Goal: Communication & Community: Answer question/provide support

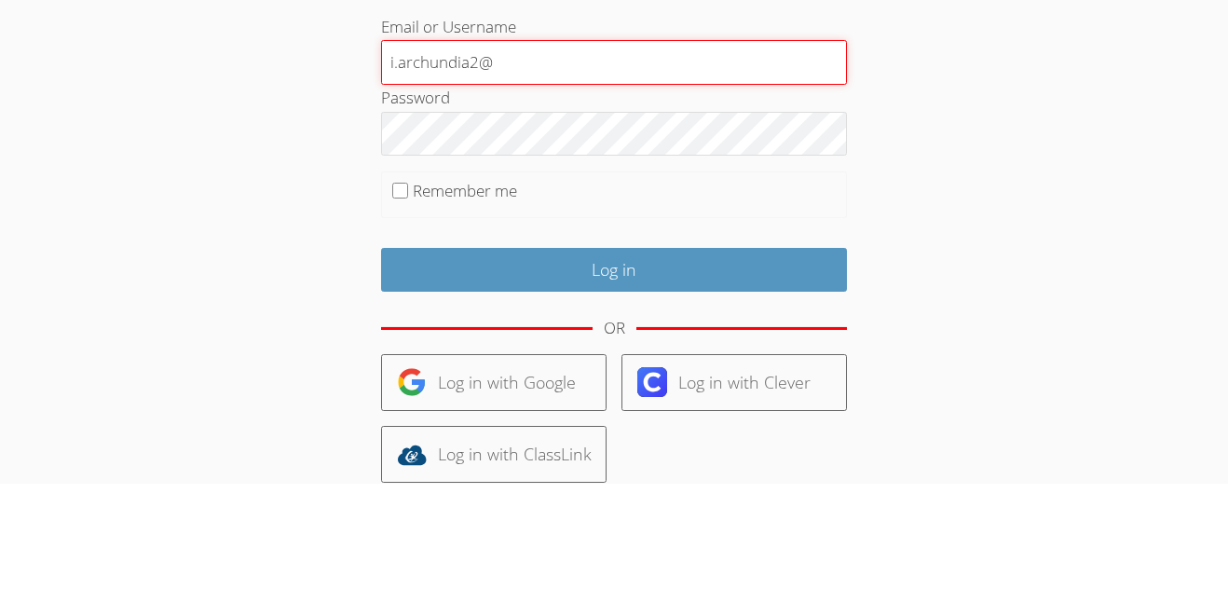
click at [530, 182] on input "i.archundia2@" at bounding box center [614, 181] width 466 height 45
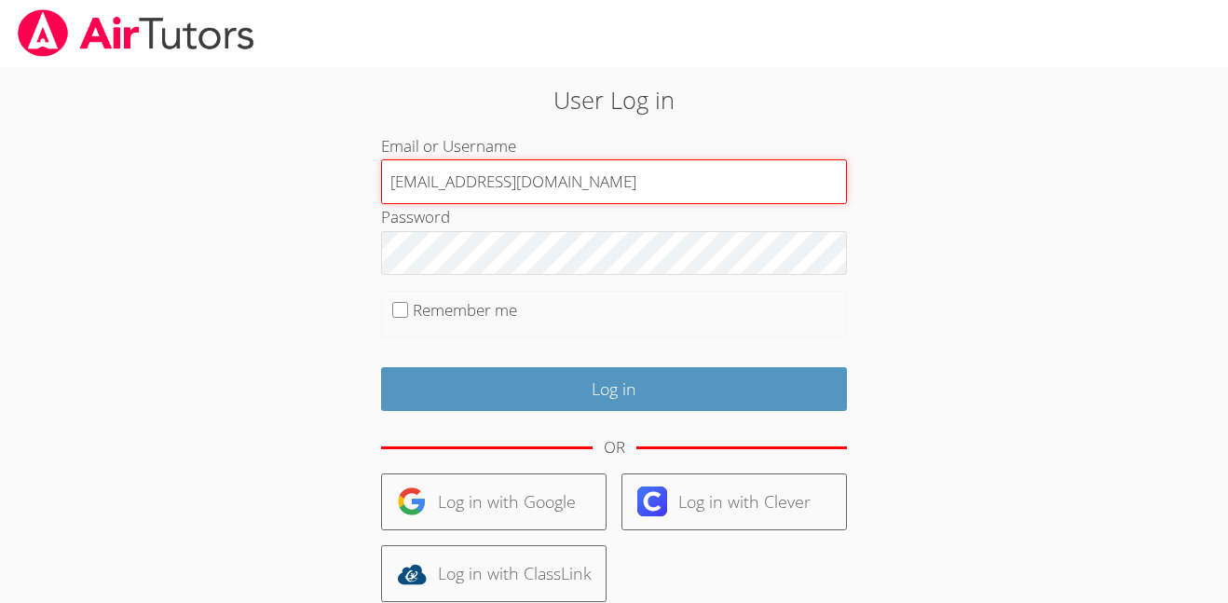
type input "[EMAIL_ADDRESS][DOMAIN_NAME]"
click at [381, 367] on input "Log in" at bounding box center [614, 389] width 466 height 44
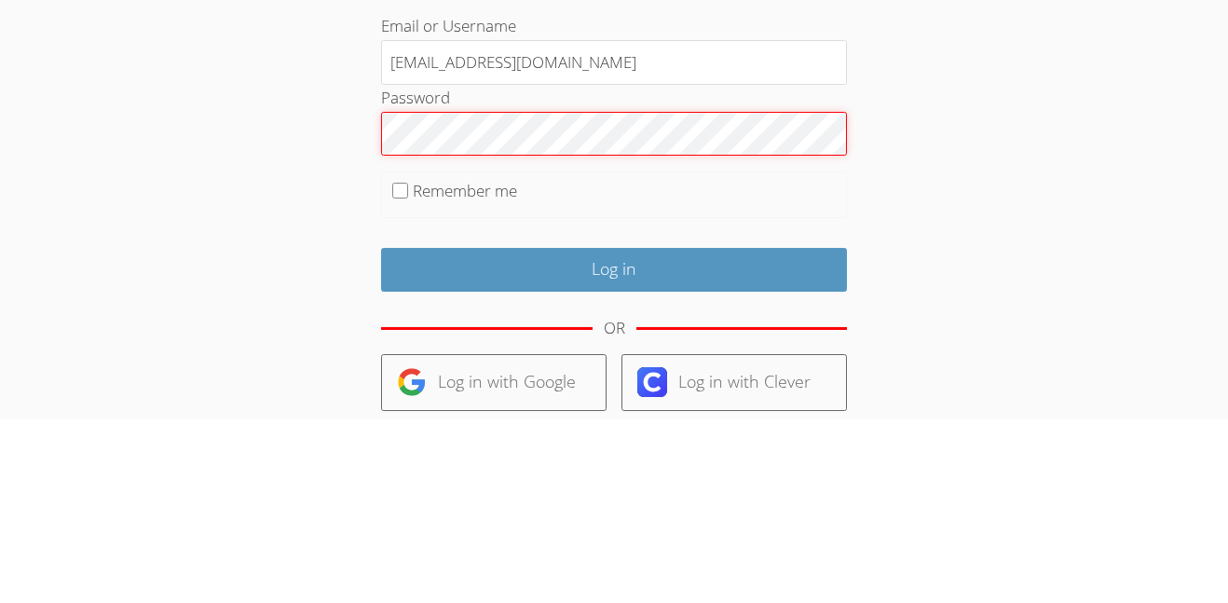
click at [381, 431] on input "Log in" at bounding box center [614, 453] width 466 height 44
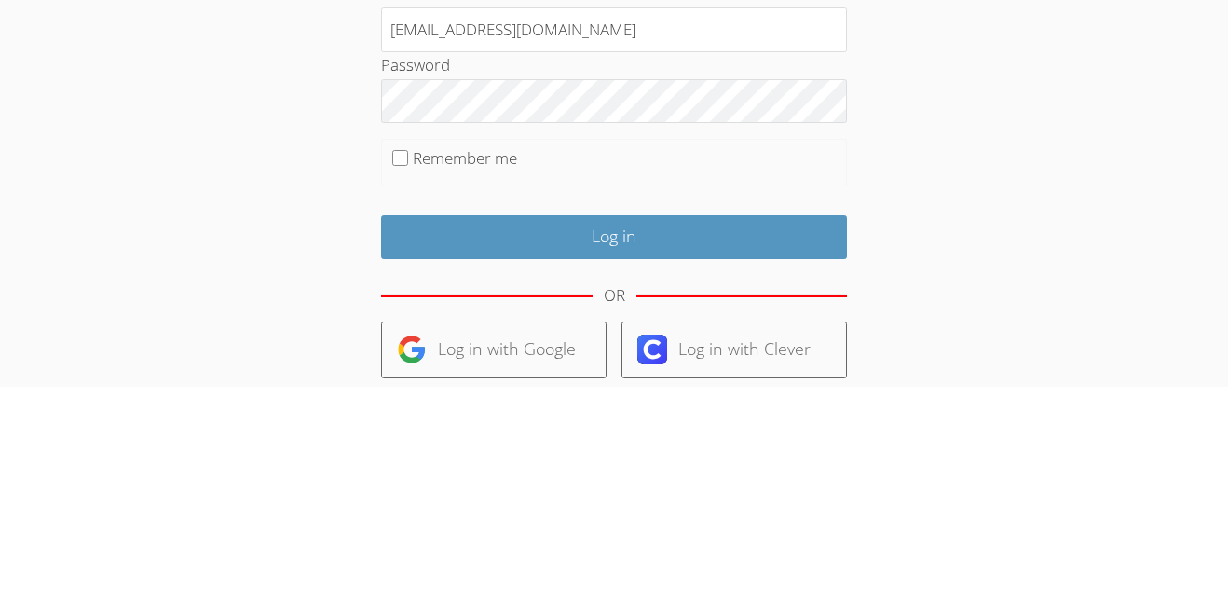
click at [455, 379] on label "Remember me" at bounding box center [465, 373] width 104 height 21
click at [408, 379] on input "Remember me" at bounding box center [400, 374] width 16 height 16
checkbox input "true"
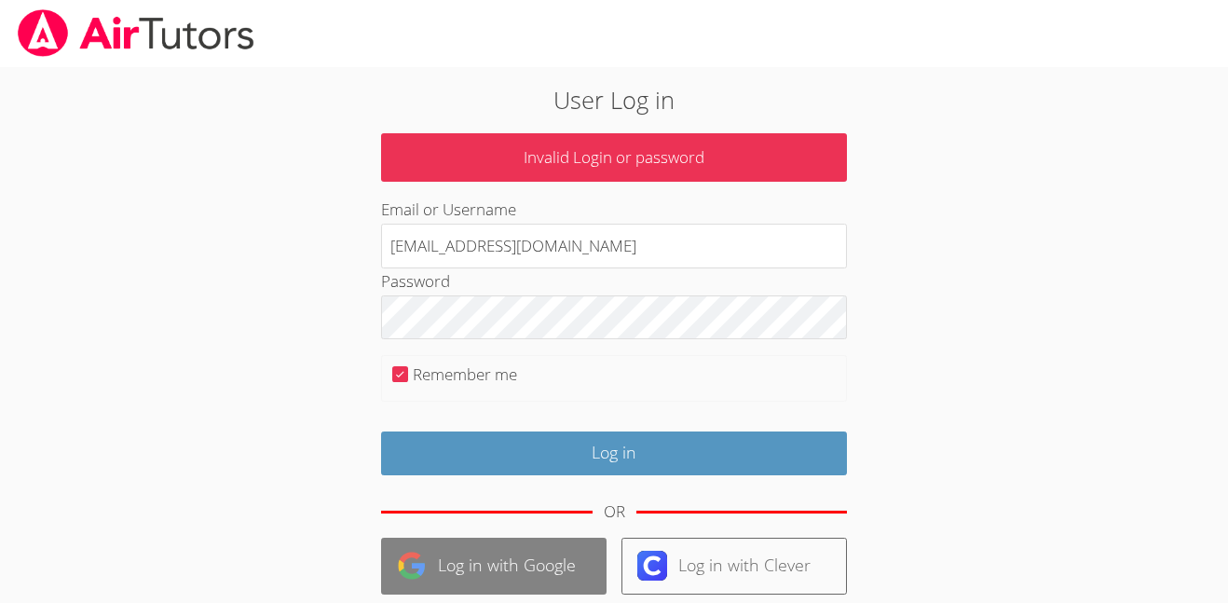
click at [506, 557] on link "Log in with Google" at bounding box center [493, 565] width 225 height 57
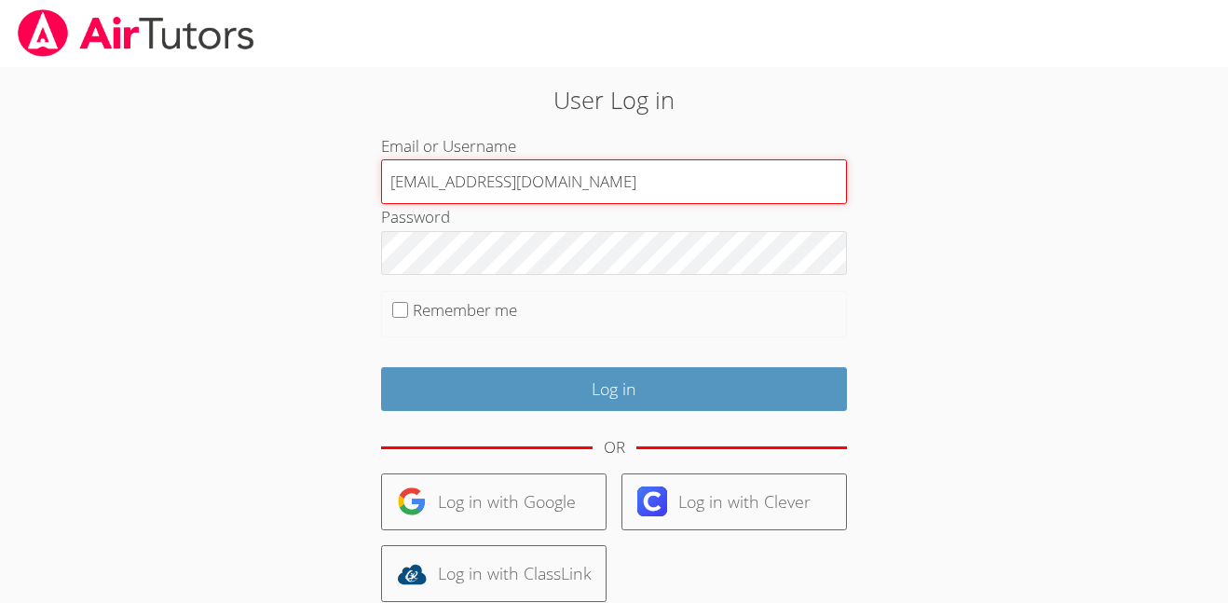
type input "[EMAIL_ADDRESS][DOMAIN_NAME]"
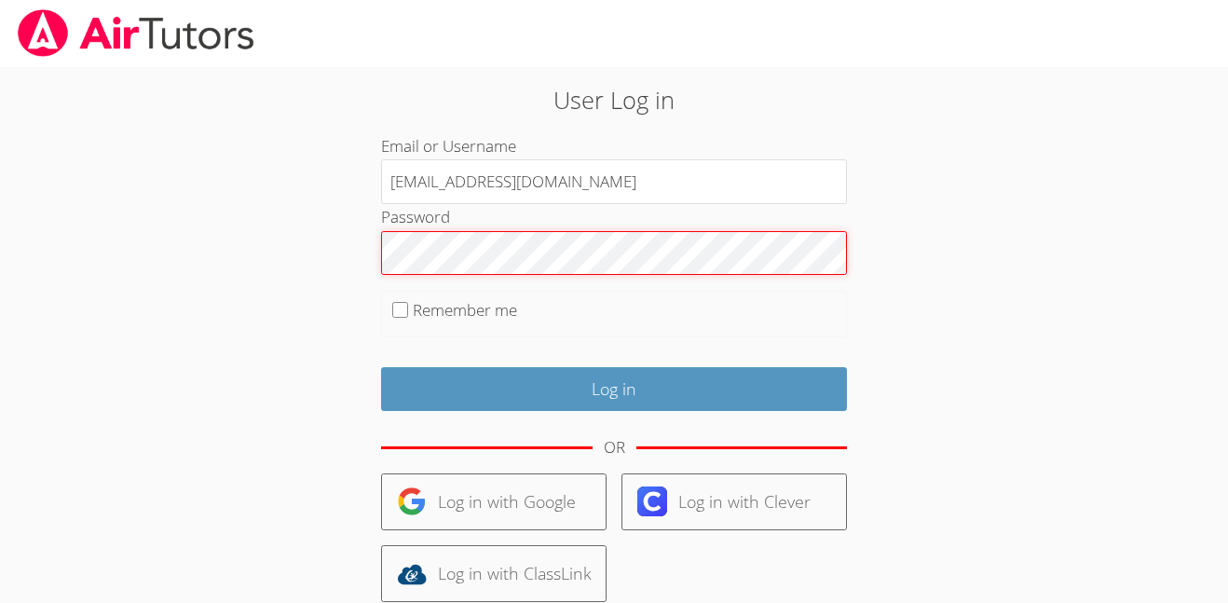
click at [381, 367] on input "Log in" at bounding box center [614, 389] width 466 height 44
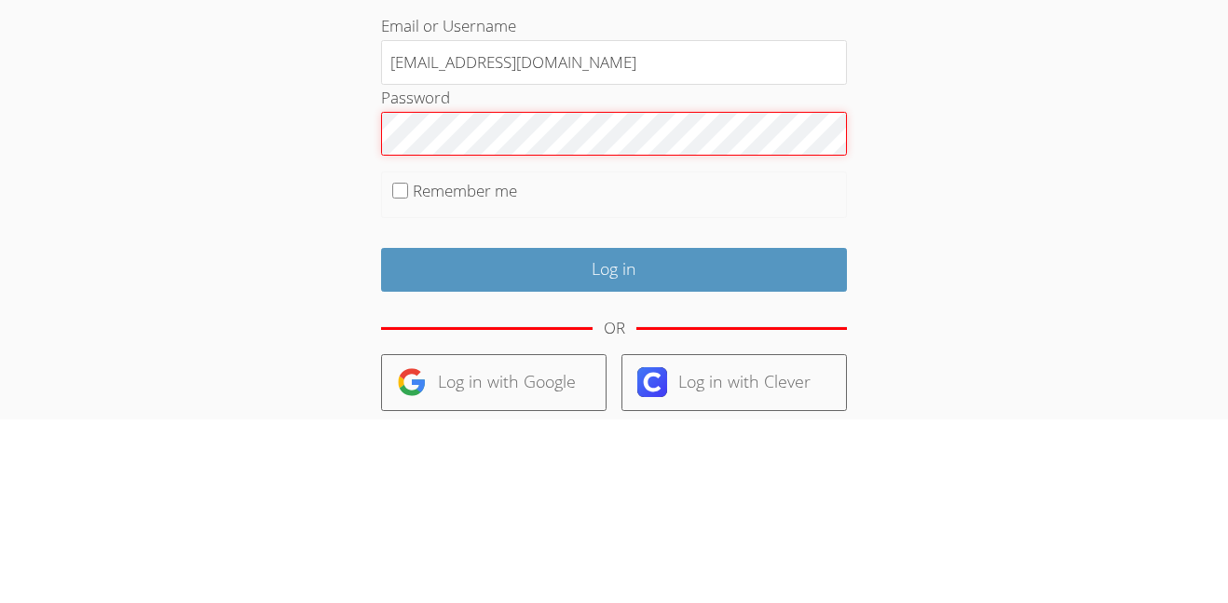
click at [381, 431] on input "Log in" at bounding box center [614, 453] width 466 height 44
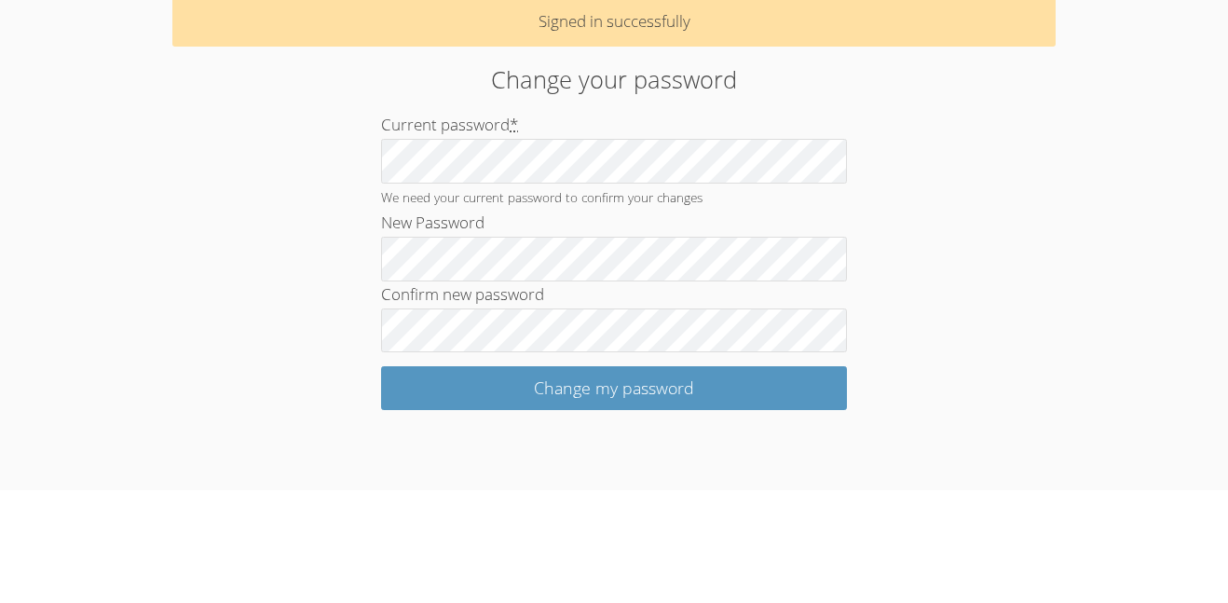
click at [653, 341] on form "Current password * We need your current password to confirm your changes New Pa…" at bounding box center [614, 373] width 466 height 298
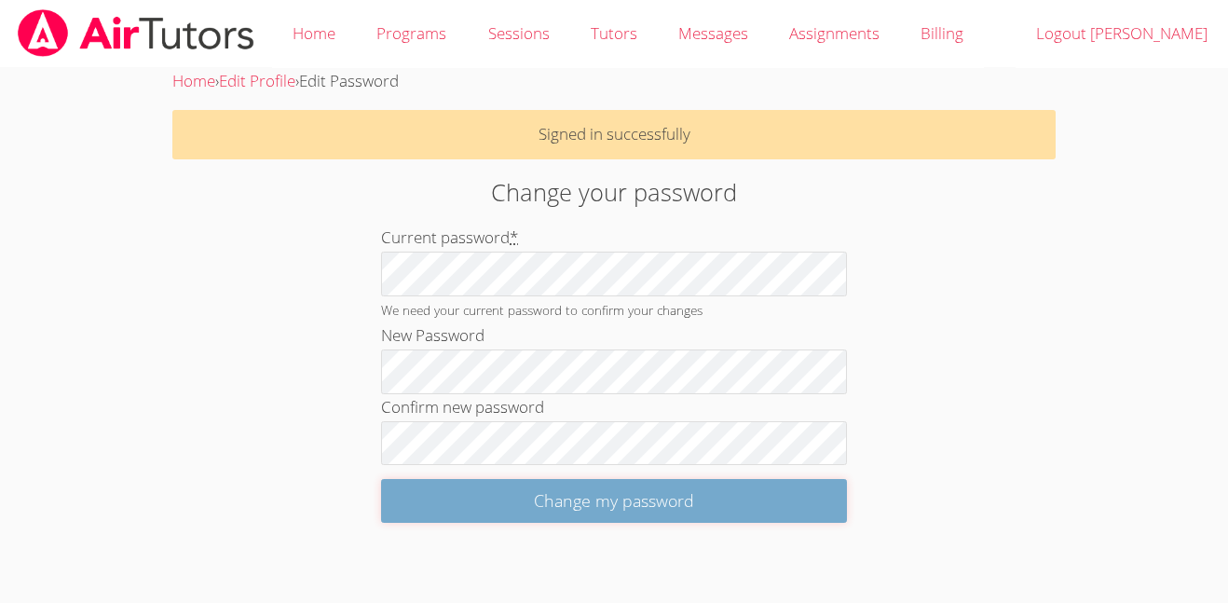
click at [577, 487] on input "Change my password" at bounding box center [614, 501] width 466 height 44
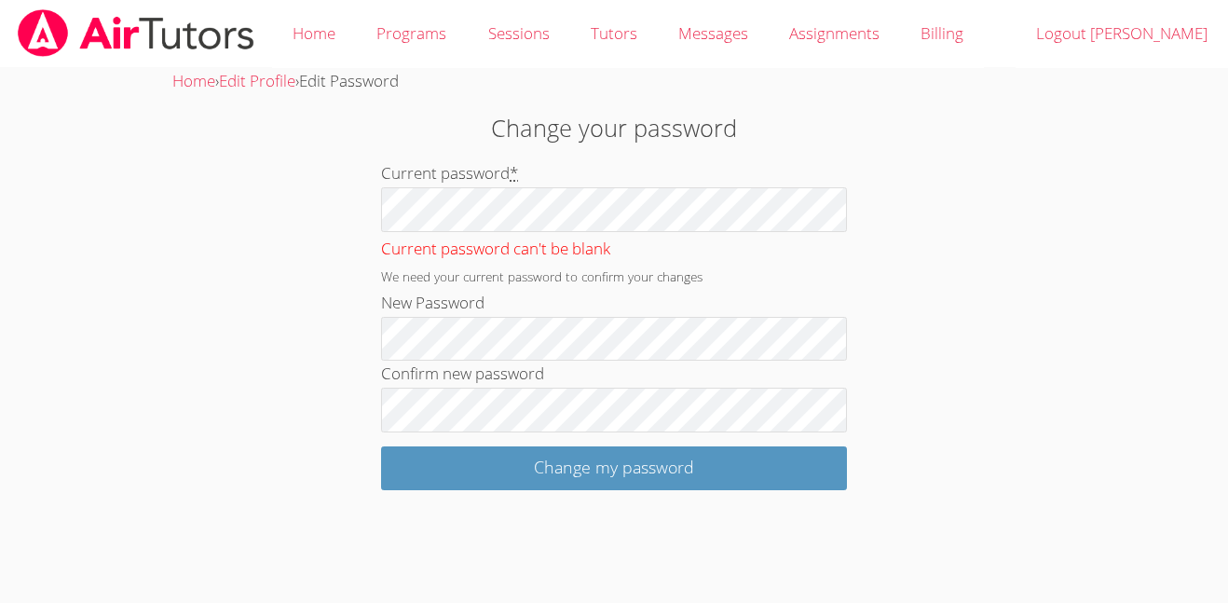
click at [381, 446] on input "Change my password" at bounding box center [614, 468] width 466 height 44
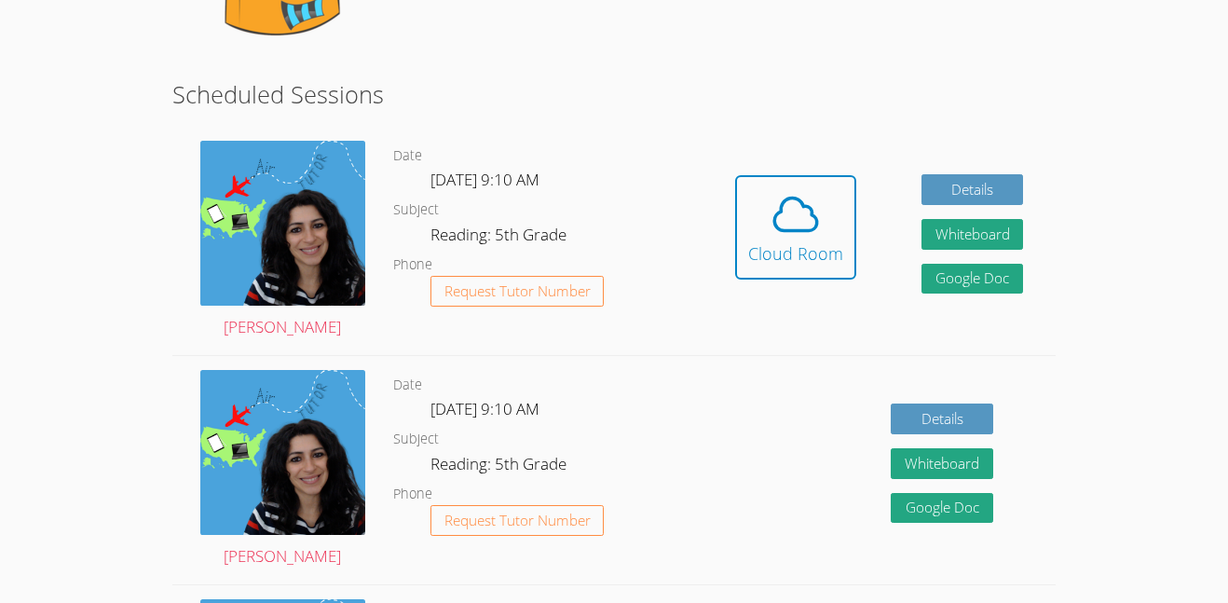
scroll to position [284, 0]
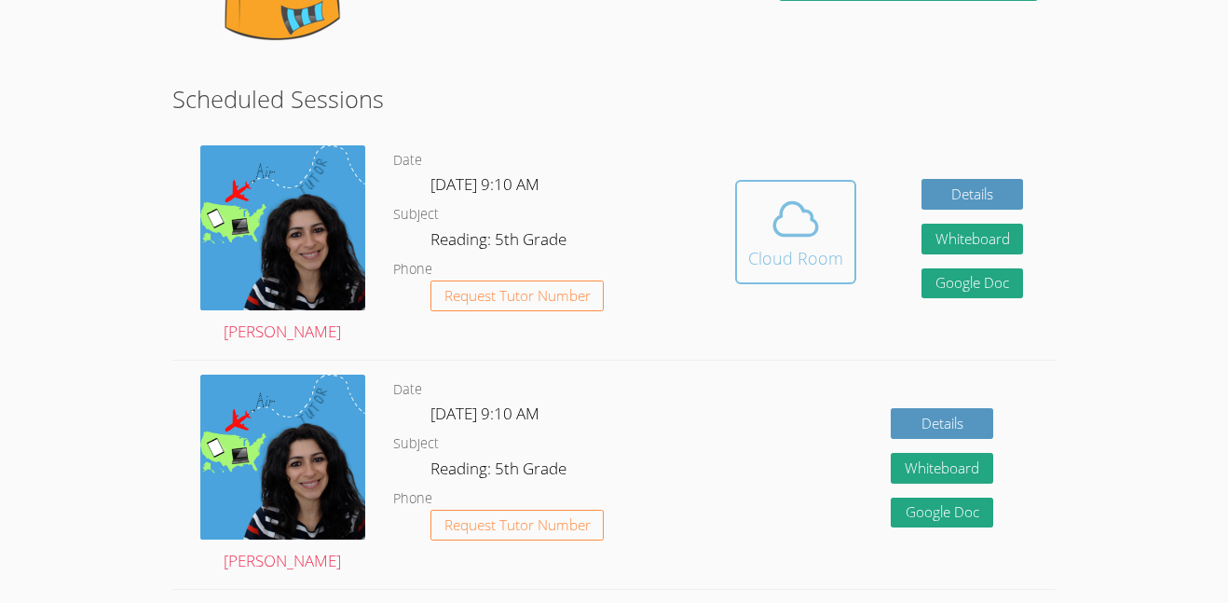
click at [776, 238] on icon at bounding box center [795, 219] width 52 height 52
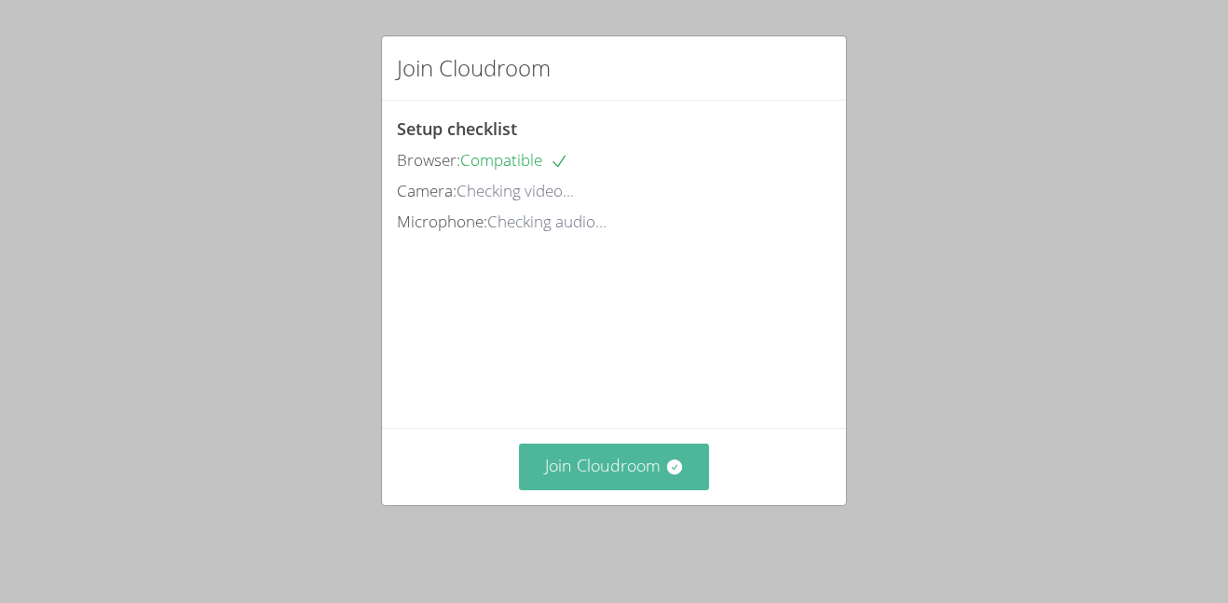
click at [650, 450] on div "Join Cloudroom" at bounding box center [614, 466] width 464 height 76
click at [665, 475] on icon at bounding box center [674, 466] width 19 height 19
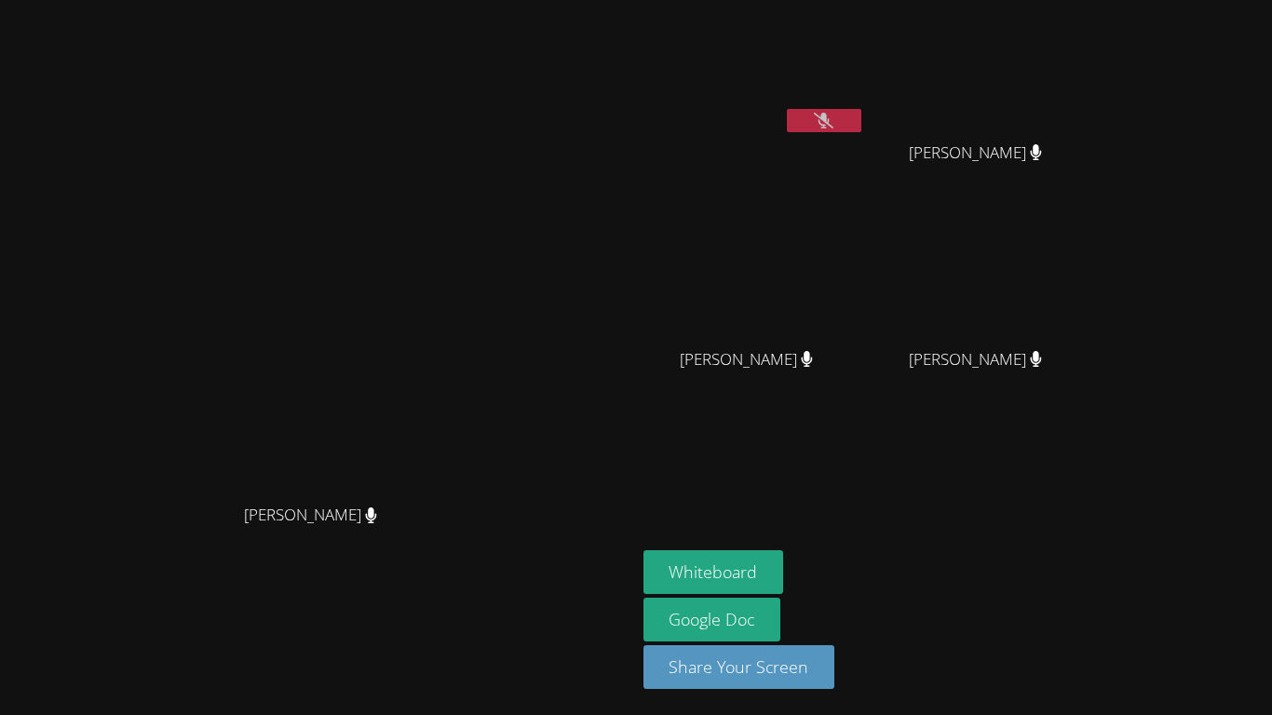
click at [862, 116] on button at bounding box center [824, 120] width 75 height 23
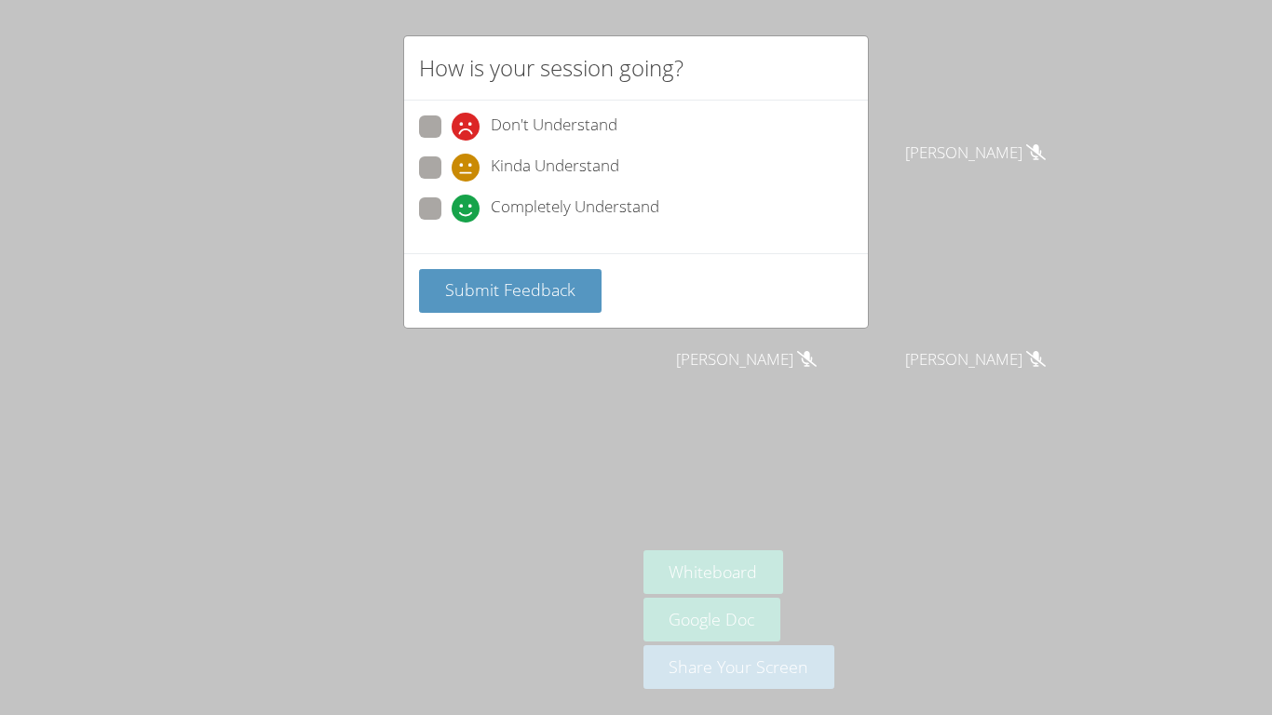
click at [513, 210] on span "Completely Understand" at bounding box center [575, 209] width 169 height 28
click at [468, 210] on input "Completely Understand" at bounding box center [460, 205] width 16 height 16
radio input "true"
click at [556, 277] on button "Submit Feedback" at bounding box center [510, 291] width 183 height 44
